Goal: Task Accomplishment & Management: Use online tool/utility

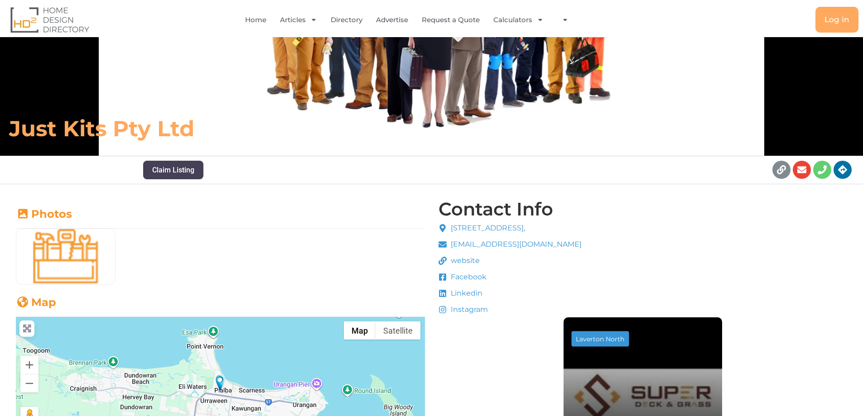
scroll to position [136, 0]
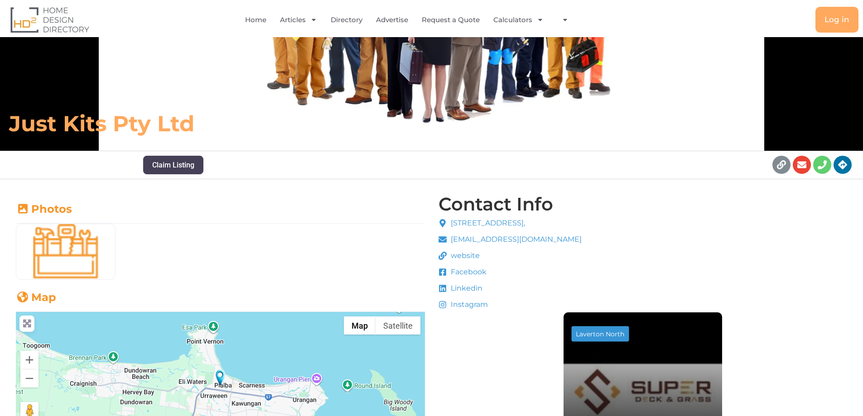
click at [464, 256] on span "website" at bounding box center [463, 255] width 31 height 11
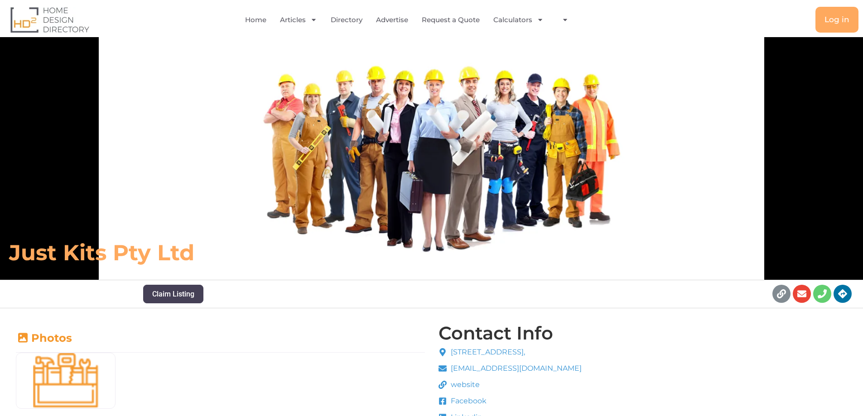
scroll to position [0, 0]
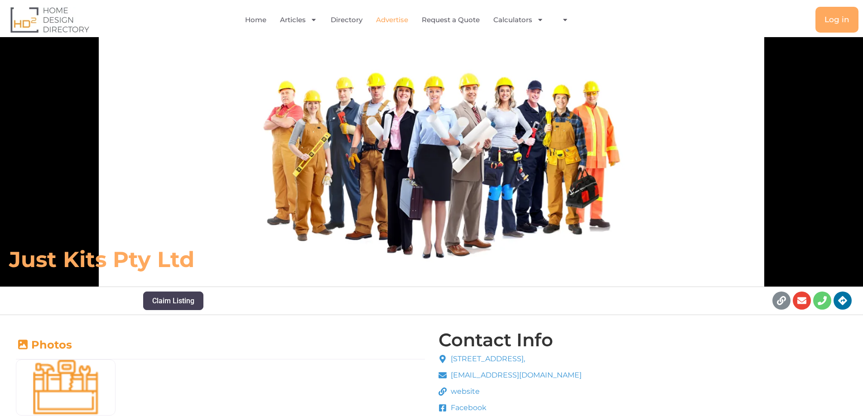
click at [401, 29] on link "Advertise" at bounding box center [392, 20] width 32 height 21
